Goal: Transaction & Acquisition: Purchase product/service

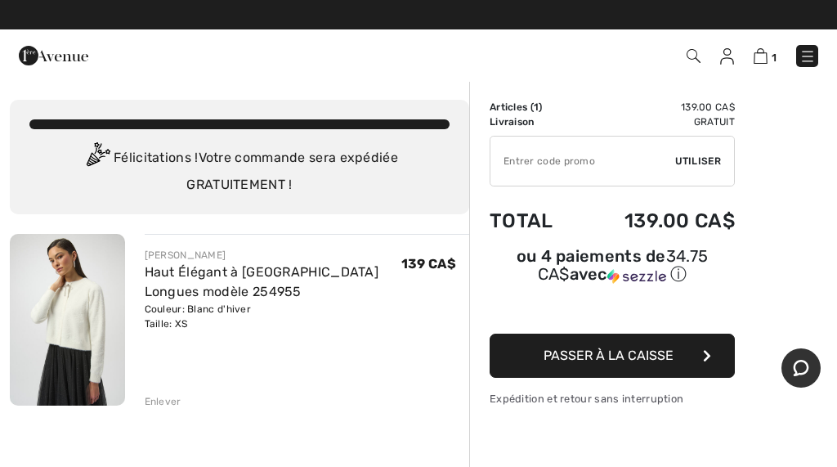
click at [165, 398] on div "Enlever" at bounding box center [163, 401] width 37 height 15
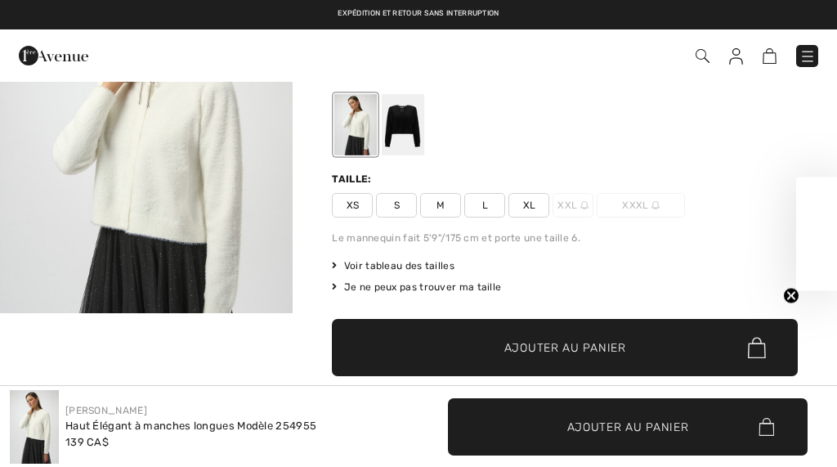
scroll to position [27, 0]
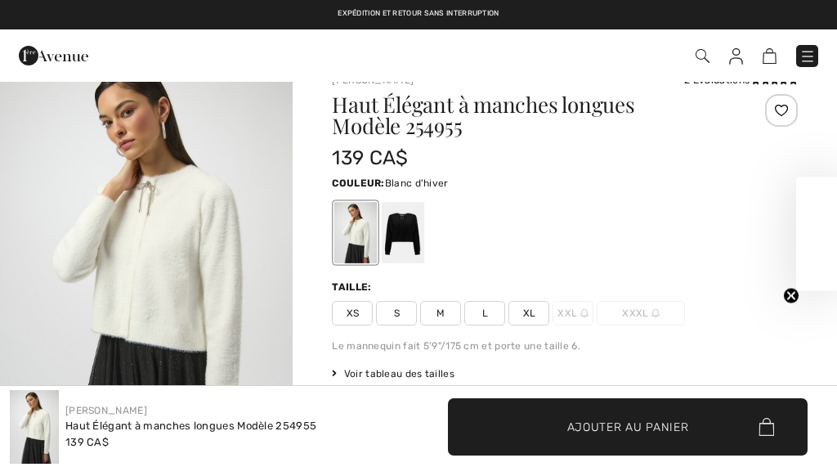
click at [415, 226] on div at bounding box center [403, 232] width 42 height 61
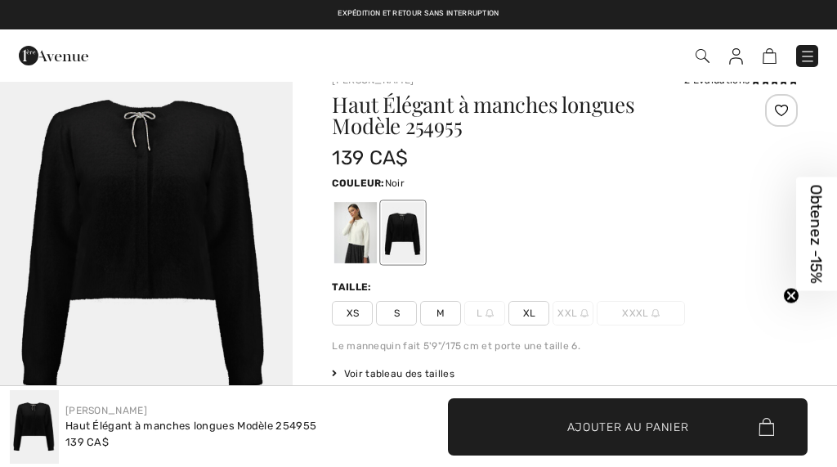
scroll to position [0, 0]
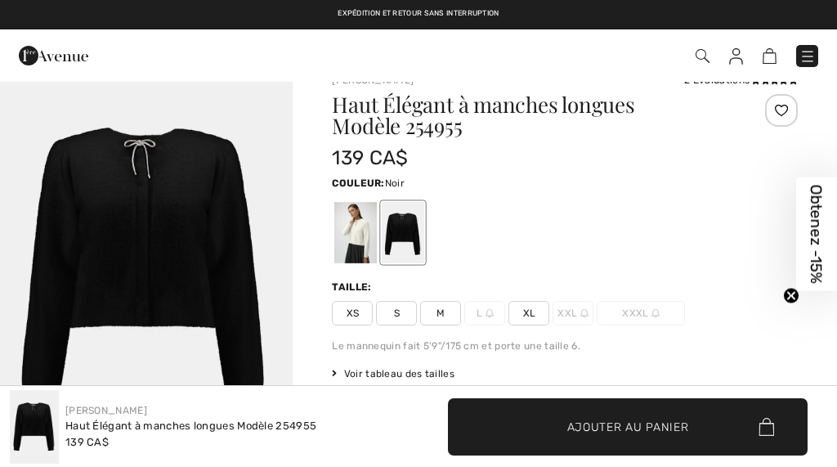
click at [667, 197] on div "Couleur: Noir" at bounding box center [565, 219] width 466 height 94
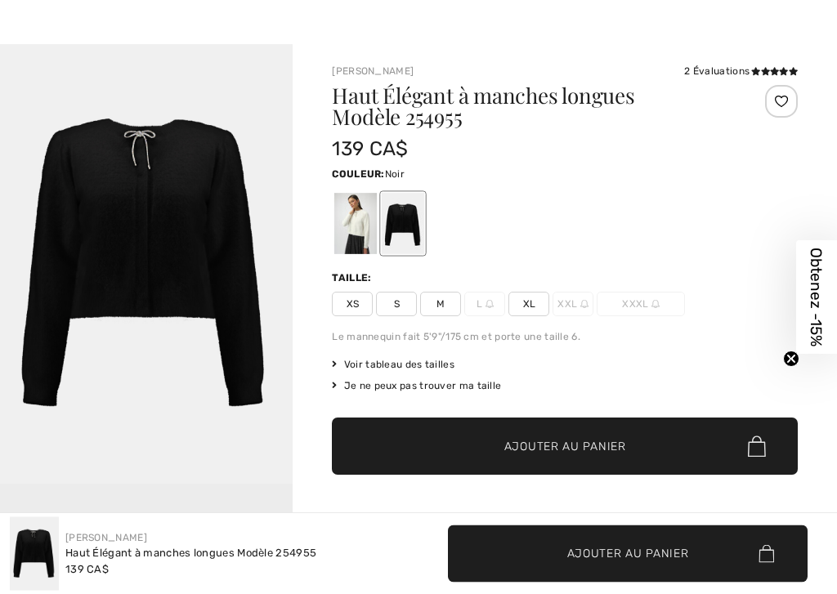
scroll to position [36, 0]
click at [487, 384] on div "Je ne peux pas trouver ma taille" at bounding box center [565, 385] width 466 height 15
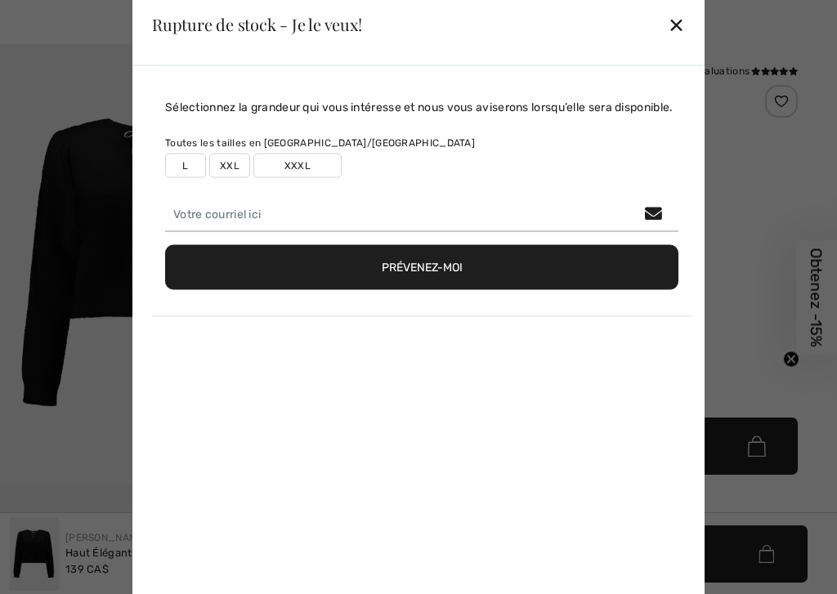
click at [682, 14] on div "✕" at bounding box center [676, 24] width 17 height 34
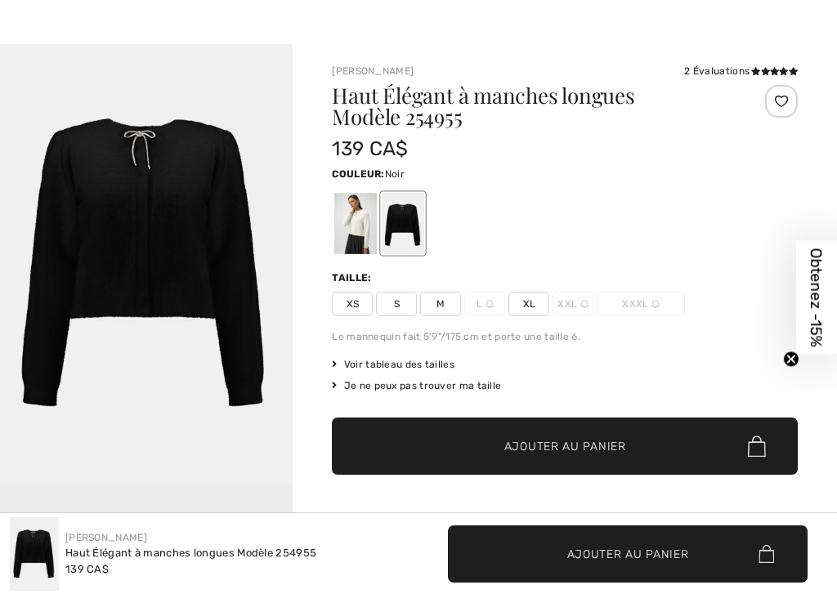
click at [406, 305] on span "S" at bounding box center [396, 304] width 41 height 25
click at [436, 363] on span "Voir tableau des tailles" at bounding box center [393, 364] width 123 height 15
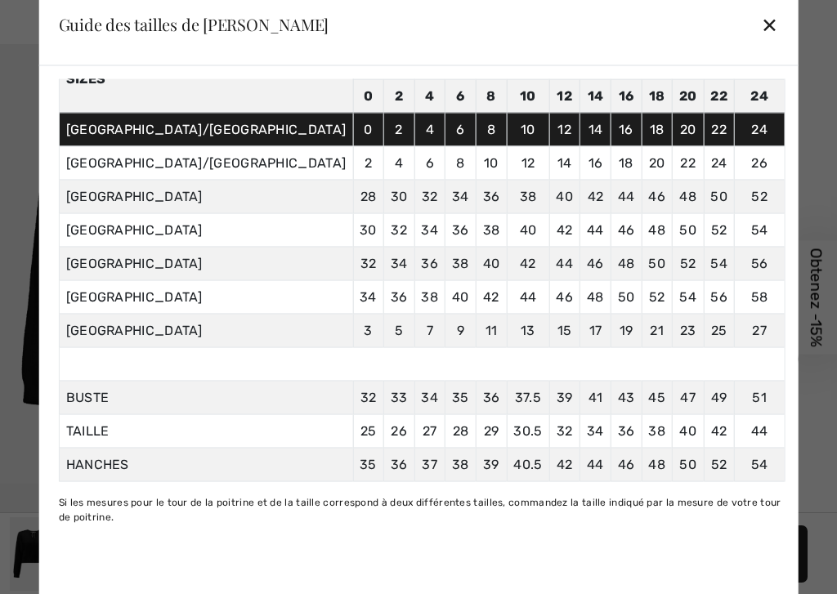
scroll to position [154, 0]
click at [791, 217] on div at bounding box center [418, 297] width 837 height 594
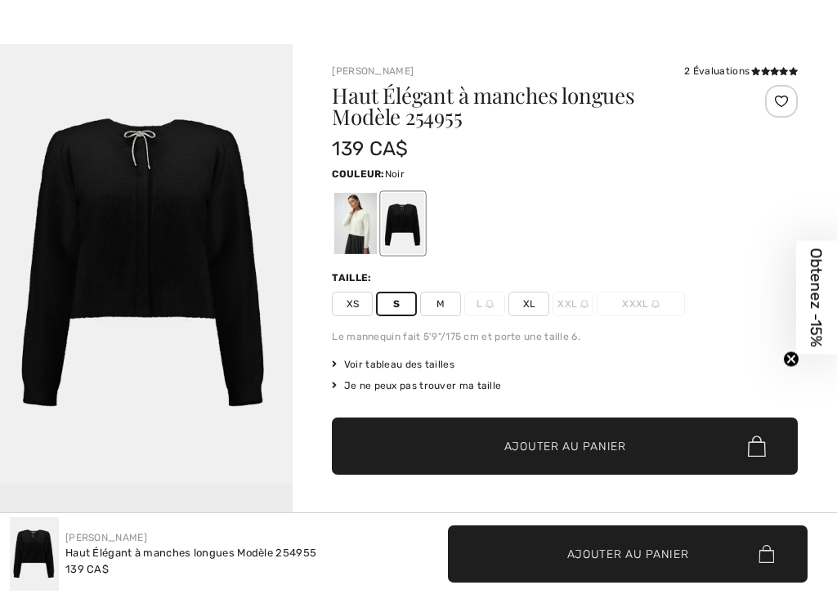
click at [442, 357] on span "Voir tableau des tailles" at bounding box center [393, 364] width 123 height 15
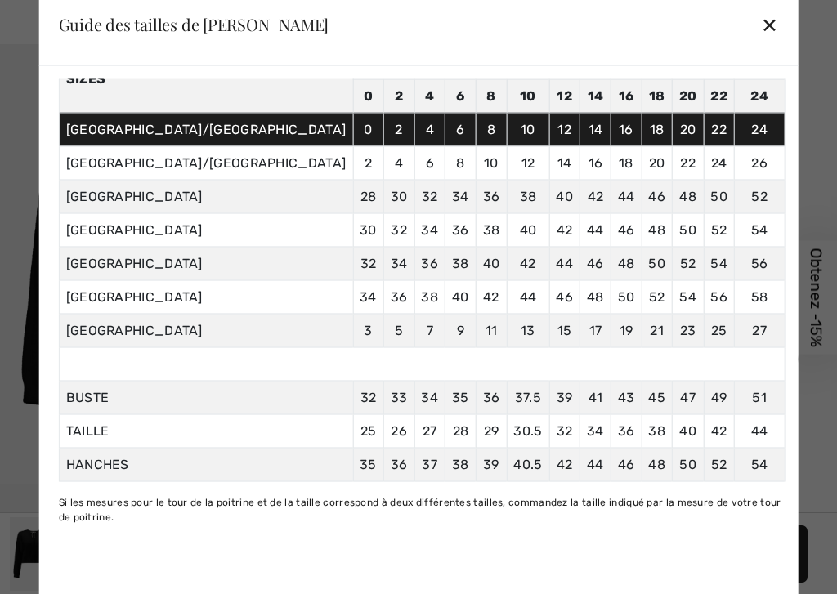
click at [761, 24] on div "✕" at bounding box center [769, 24] width 17 height 34
